Goal: Check status

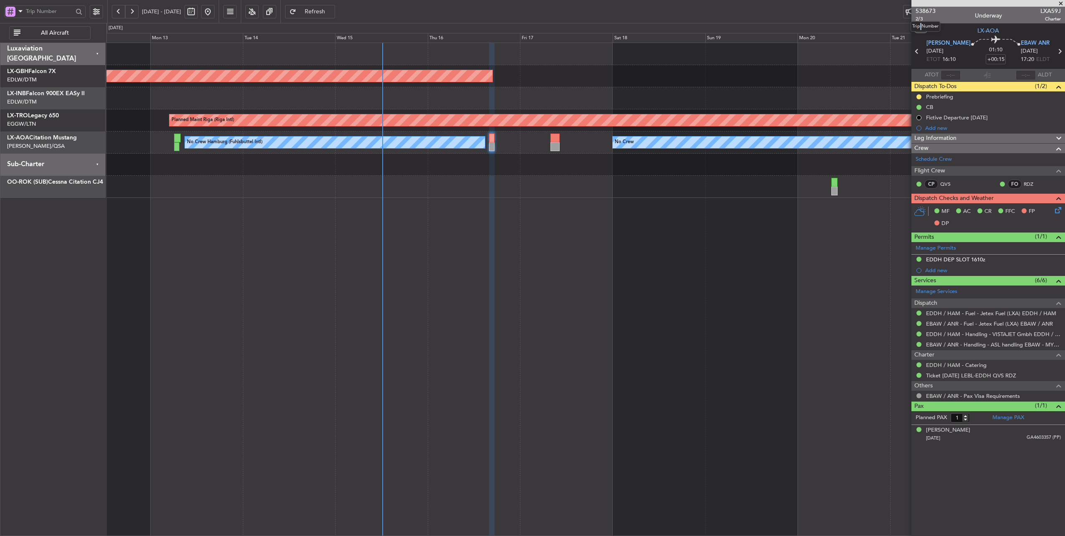
click at [923, 15] on mat-tooltip-component "Trip Number" at bounding box center [925, 26] width 41 height 22
drag, startPoint x: 923, startPoint y: 15, endPoint x: 883, endPoint y: 8, distance: 40.6
click at [872, 8] on div "12 Oct 2025 - 22 Oct 2025 Refresh Quick Links All Aircraft" at bounding box center [532, 11] width 1065 height 23
click at [919, 16] on mat-tooltip-component "Trip Number" at bounding box center [925, 26] width 41 height 22
click at [927, 19] on mat-tooltip-component "Trip Number" at bounding box center [925, 26] width 41 height 22
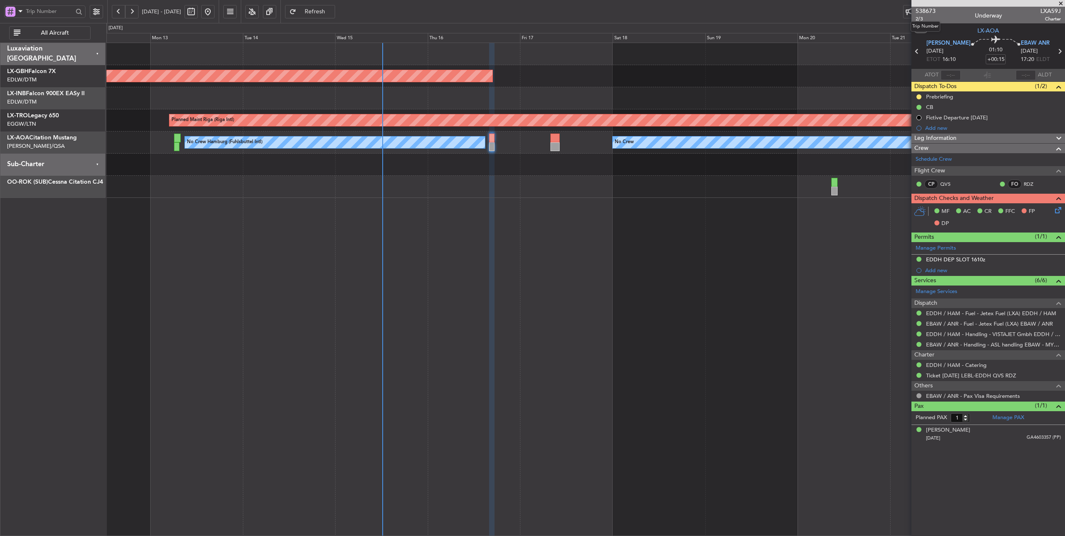
click at [962, 18] on div "538673 2/3 Underway LXA59J Charter" at bounding box center [988, 15] width 154 height 17
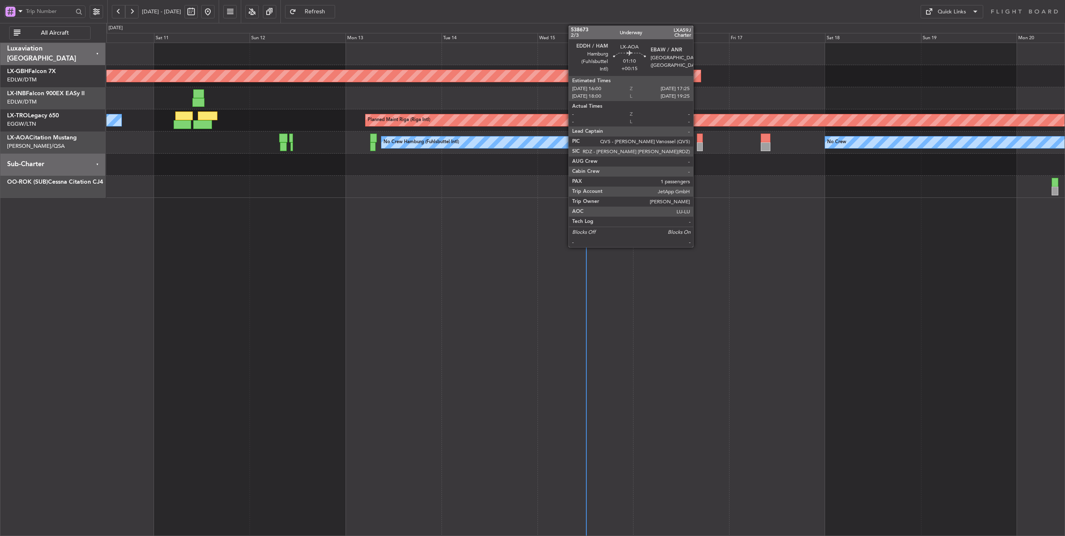
click at [697, 137] on div at bounding box center [700, 138] width 6 height 9
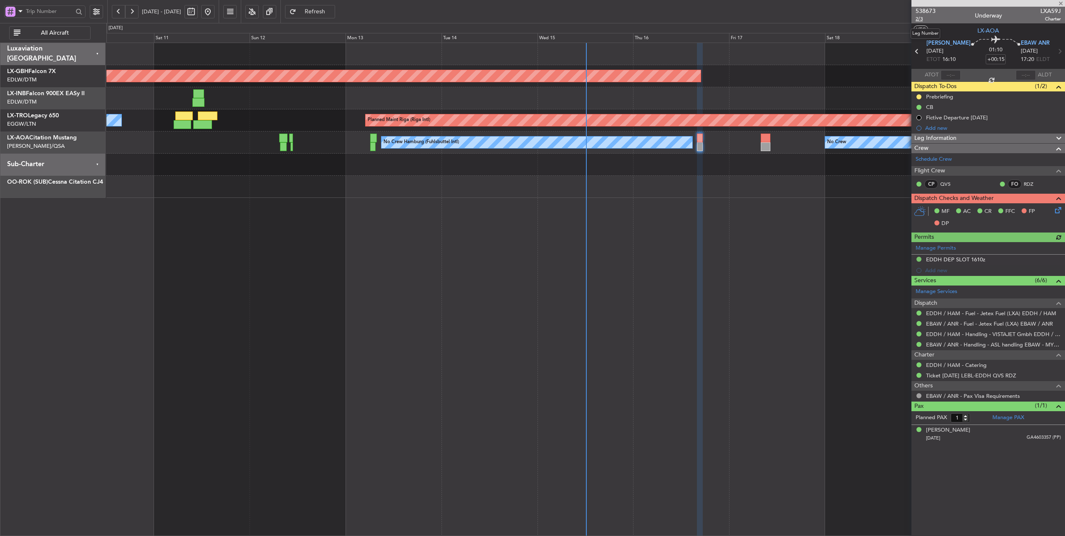
click at [917, 19] on span "2/3" at bounding box center [925, 18] width 20 height 7
